Goal: Information Seeking & Learning: Learn about a topic

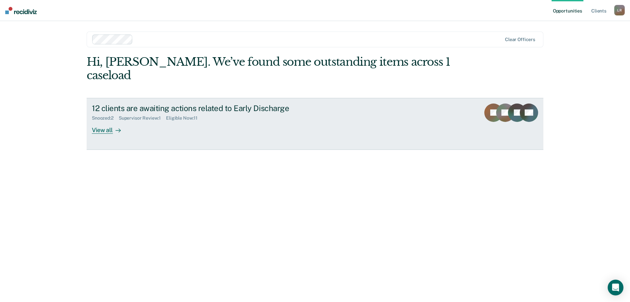
click at [526, 106] on icon at bounding box center [528, 119] width 28 height 27
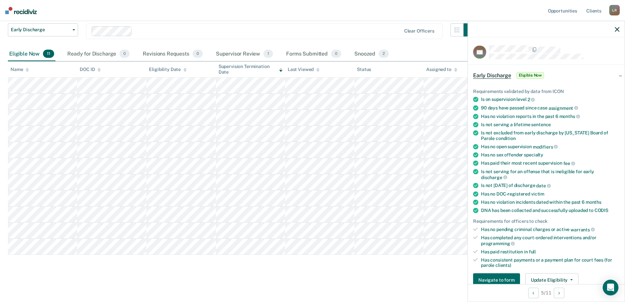
drag, startPoint x: 527, startPoint y: 203, endPoint x: 516, endPoint y: 196, distance: 13.3
click at [526, 202] on div "Has no violation incidents dated within the past 6 months" at bounding box center [550, 202] width 138 height 6
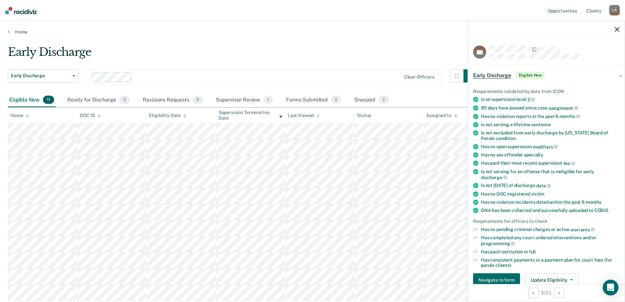
drag, startPoint x: 565, startPoint y: 128, endPoint x: 560, endPoint y: 128, distance: 4.3
click at [564, 128] on ul "Requirements validated by data from ICON Is on supervision level 2 90 days have…" at bounding box center [546, 177] width 146 height 179
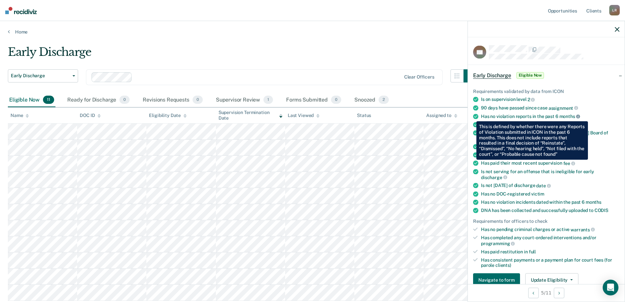
click at [577, 116] on icon at bounding box center [578, 117] width 4 height 4
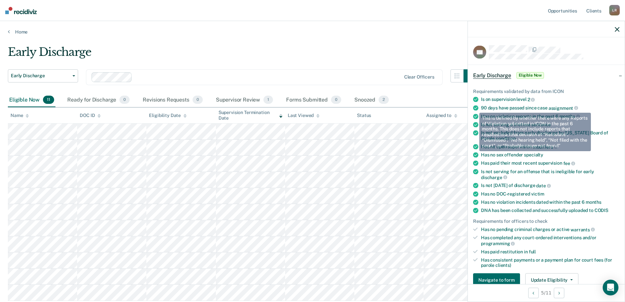
click at [618, 31] on icon "button" at bounding box center [617, 29] width 5 height 5
